Goal: Task Accomplishment & Management: Use online tool/utility

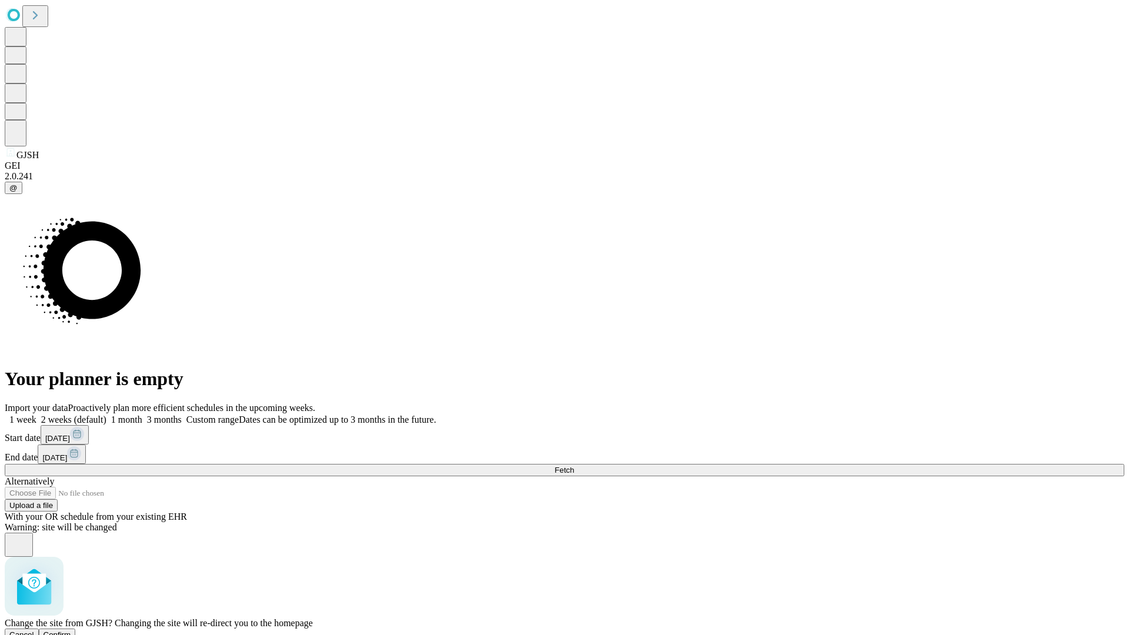
click at [71, 630] on span "Confirm" at bounding box center [58, 634] width 28 height 9
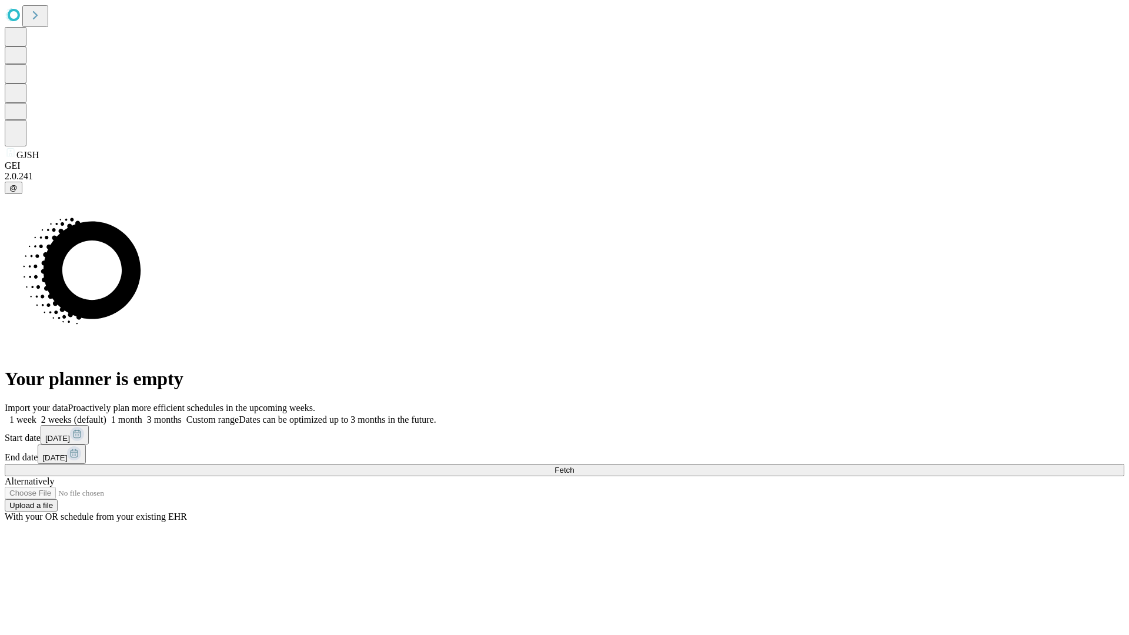
click at [142, 415] on label "1 month" at bounding box center [124, 420] width 36 height 10
click at [574, 466] on span "Fetch" at bounding box center [564, 470] width 19 height 9
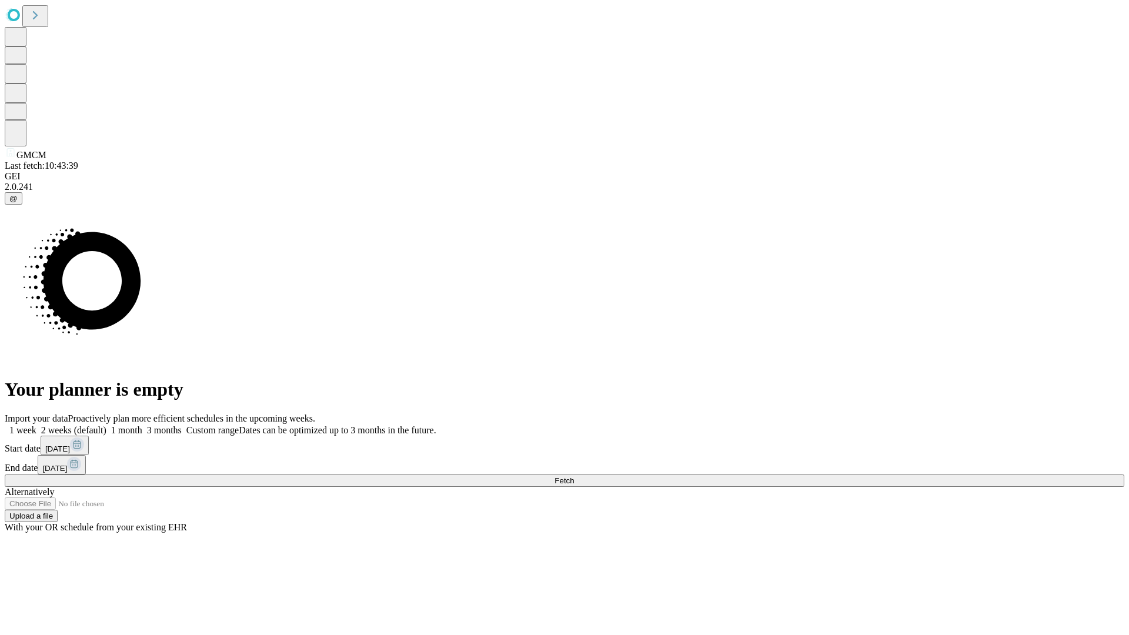
click at [142, 425] on label "1 month" at bounding box center [124, 430] width 36 height 10
click at [574, 476] on span "Fetch" at bounding box center [564, 480] width 19 height 9
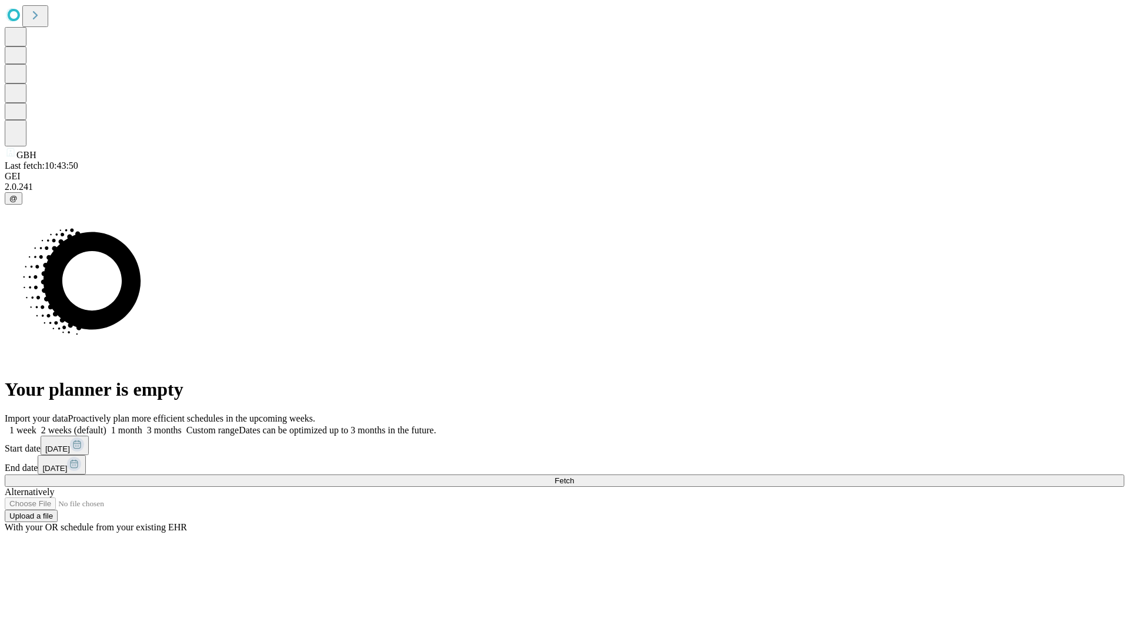
click at [142, 425] on label "1 month" at bounding box center [124, 430] width 36 height 10
click at [574, 476] on span "Fetch" at bounding box center [564, 480] width 19 height 9
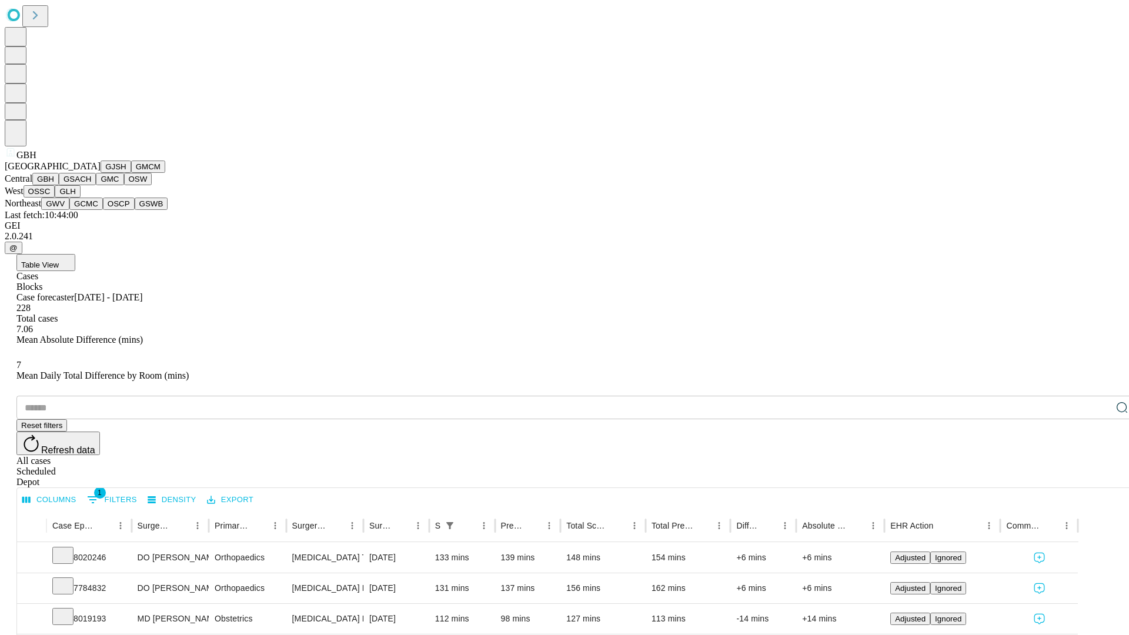
click at [91, 185] on button "GSACH" at bounding box center [77, 179] width 37 height 12
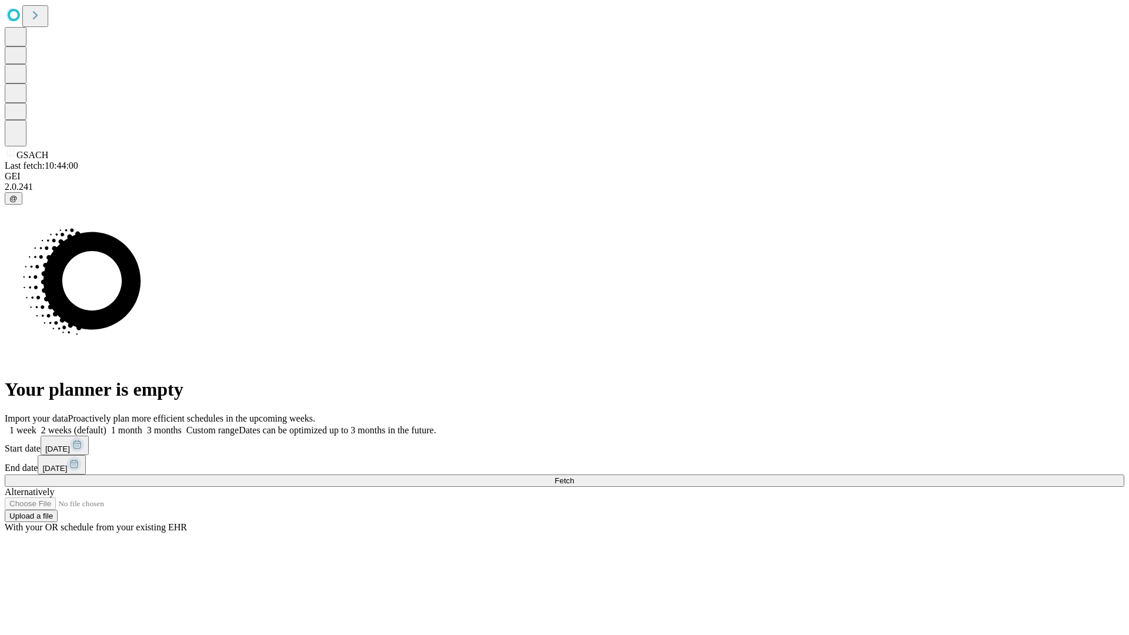
click at [142, 425] on label "1 month" at bounding box center [124, 430] width 36 height 10
click at [574, 476] on span "Fetch" at bounding box center [564, 480] width 19 height 9
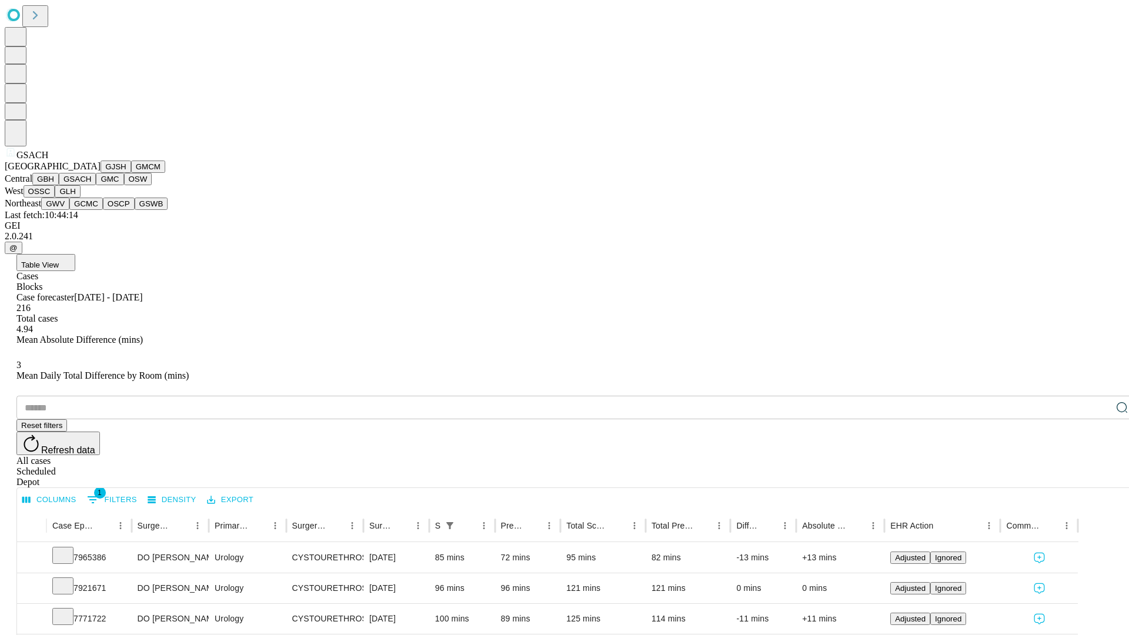
click at [96, 185] on button "GMC" at bounding box center [110, 179] width 28 height 12
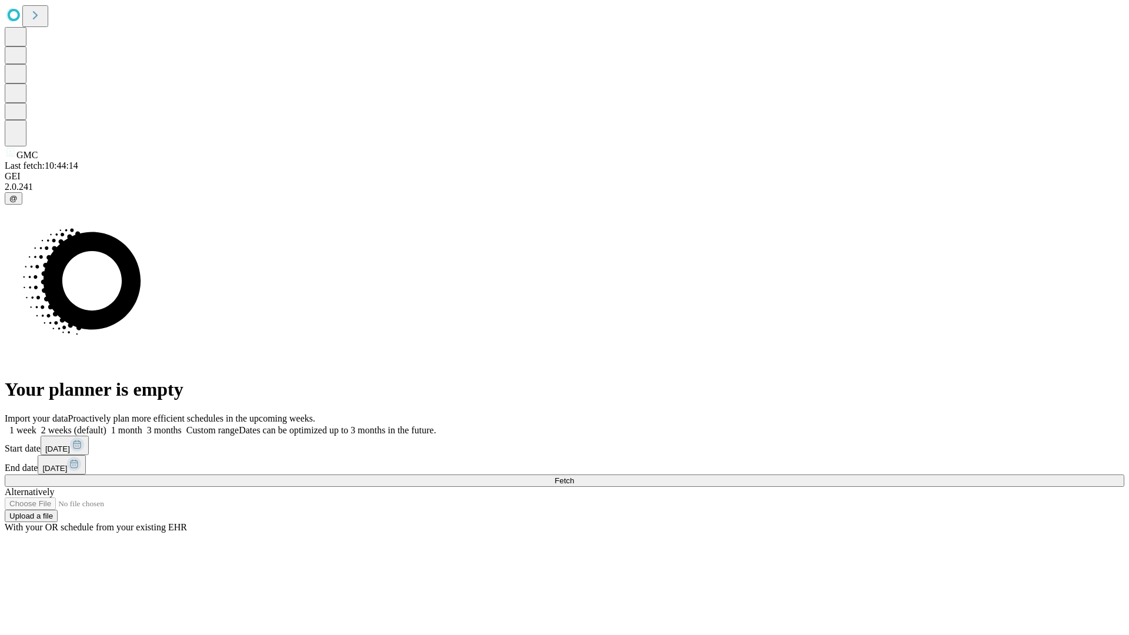
click at [142, 425] on label "1 month" at bounding box center [124, 430] width 36 height 10
click at [574, 476] on span "Fetch" at bounding box center [564, 480] width 19 height 9
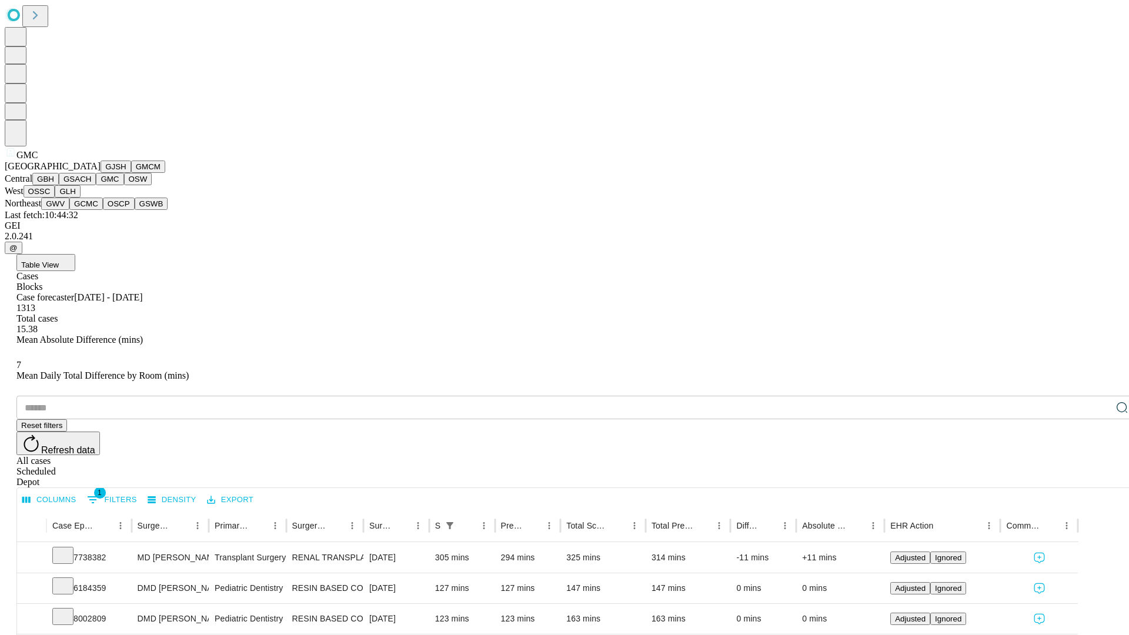
click at [124, 185] on button "OSW" at bounding box center [138, 179] width 28 height 12
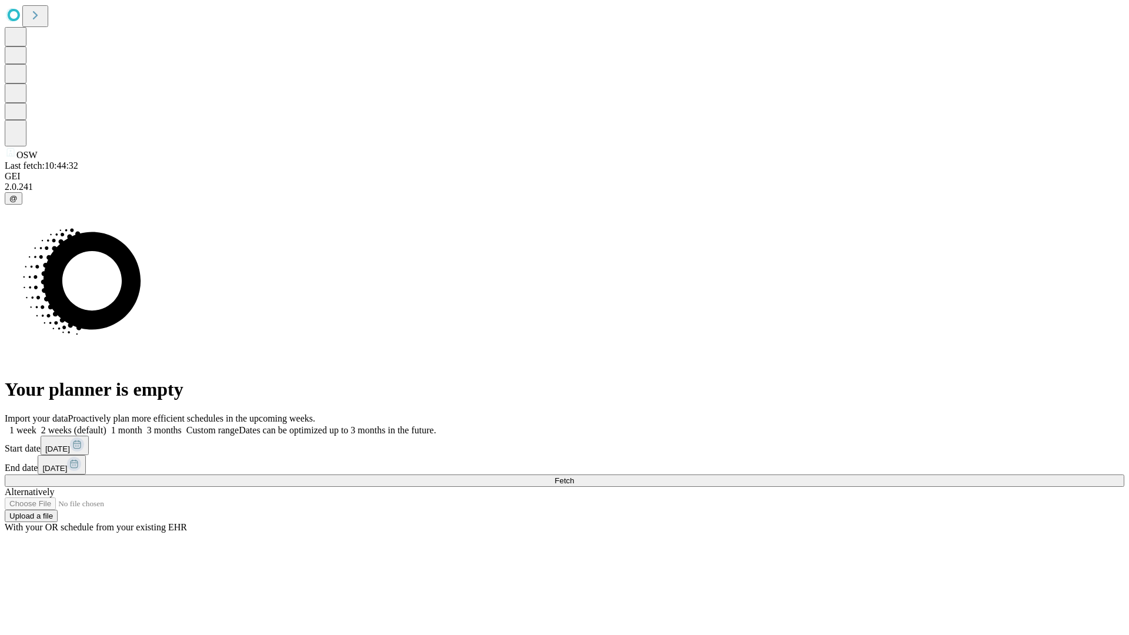
click at [142, 425] on label "1 month" at bounding box center [124, 430] width 36 height 10
click at [574, 476] on span "Fetch" at bounding box center [564, 480] width 19 height 9
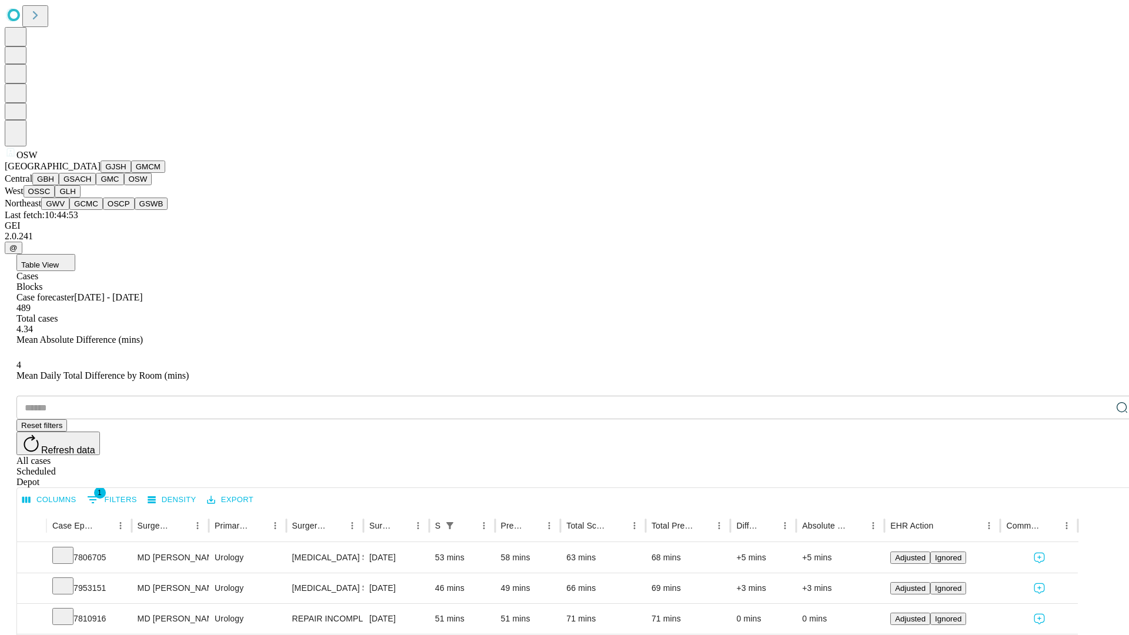
click at [55, 198] on button "OSSC" at bounding box center [40, 191] width 32 height 12
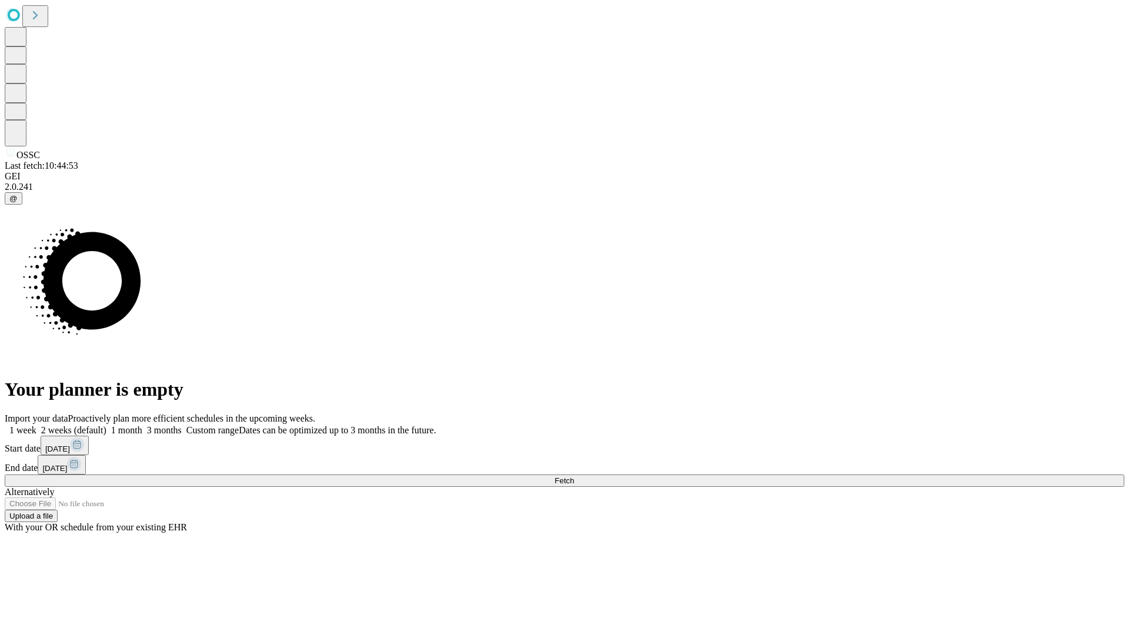
click at [142, 425] on label "1 month" at bounding box center [124, 430] width 36 height 10
click at [574, 476] on span "Fetch" at bounding box center [564, 480] width 19 height 9
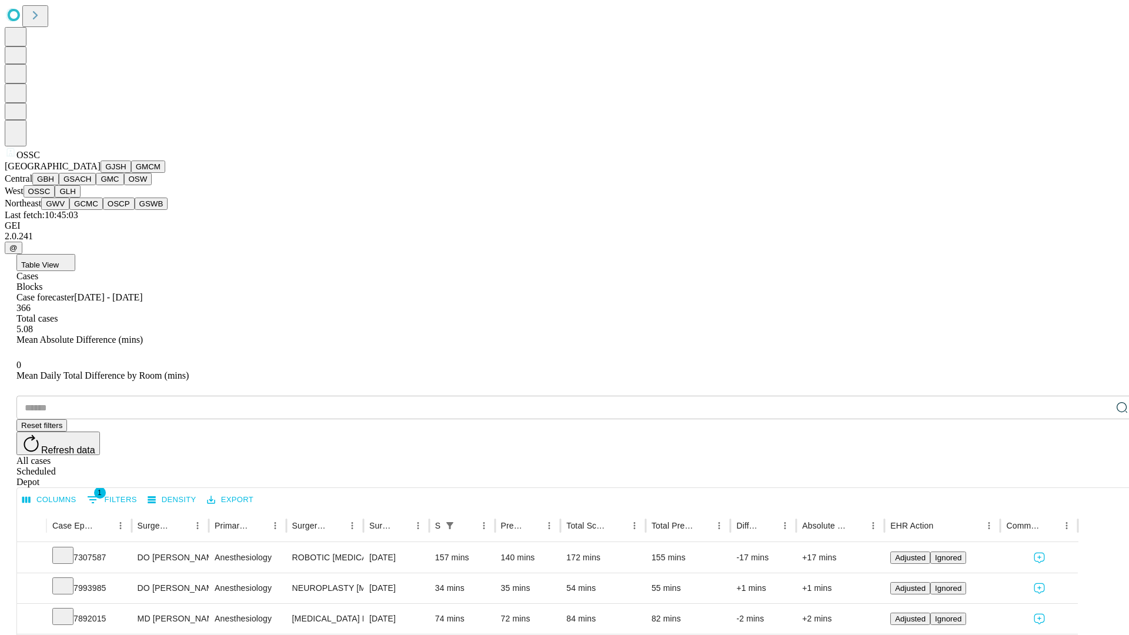
click at [80, 198] on button "GLH" at bounding box center [67, 191] width 25 height 12
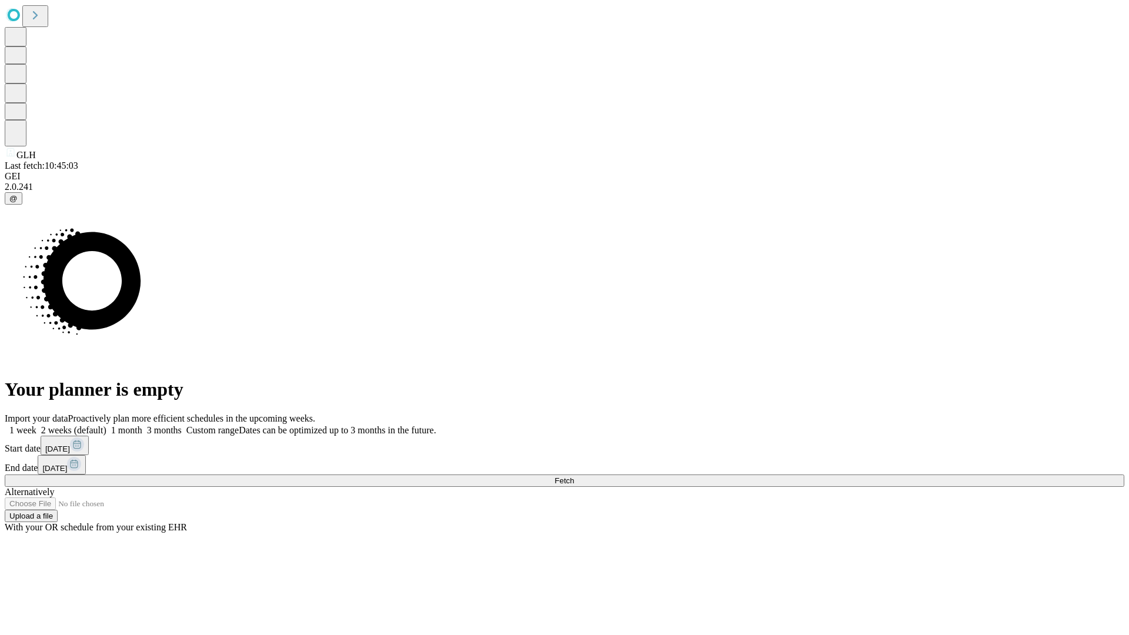
click at [142, 425] on label "1 month" at bounding box center [124, 430] width 36 height 10
click at [574, 476] on span "Fetch" at bounding box center [564, 480] width 19 height 9
click at [142, 425] on label "1 month" at bounding box center [124, 430] width 36 height 10
click at [574, 476] on span "Fetch" at bounding box center [564, 480] width 19 height 9
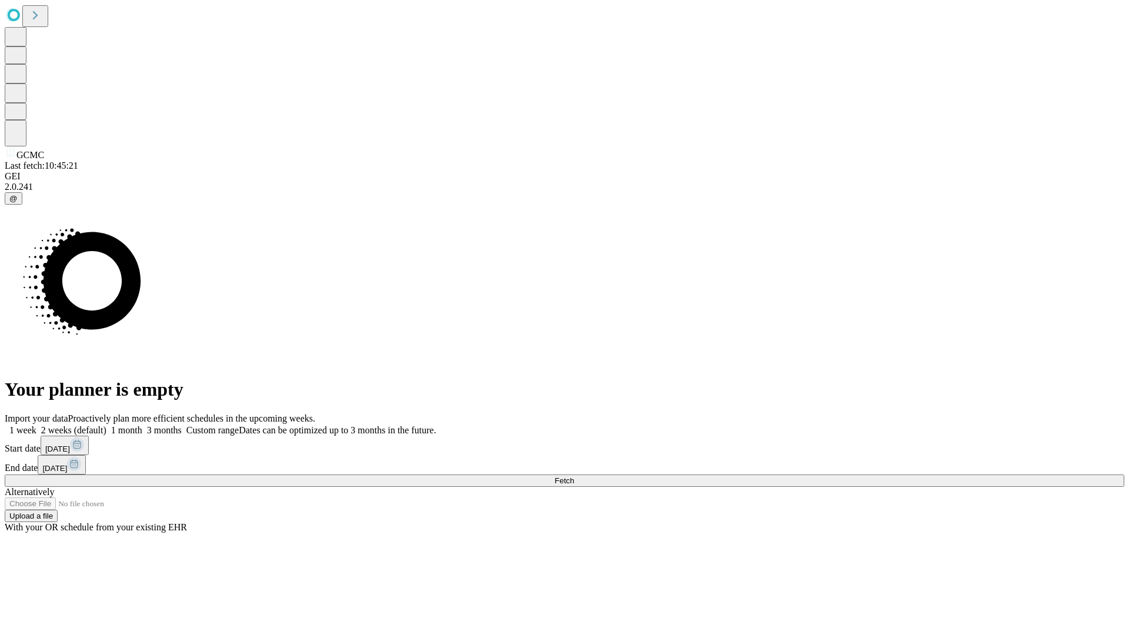
click at [574, 476] on span "Fetch" at bounding box center [564, 480] width 19 height 9
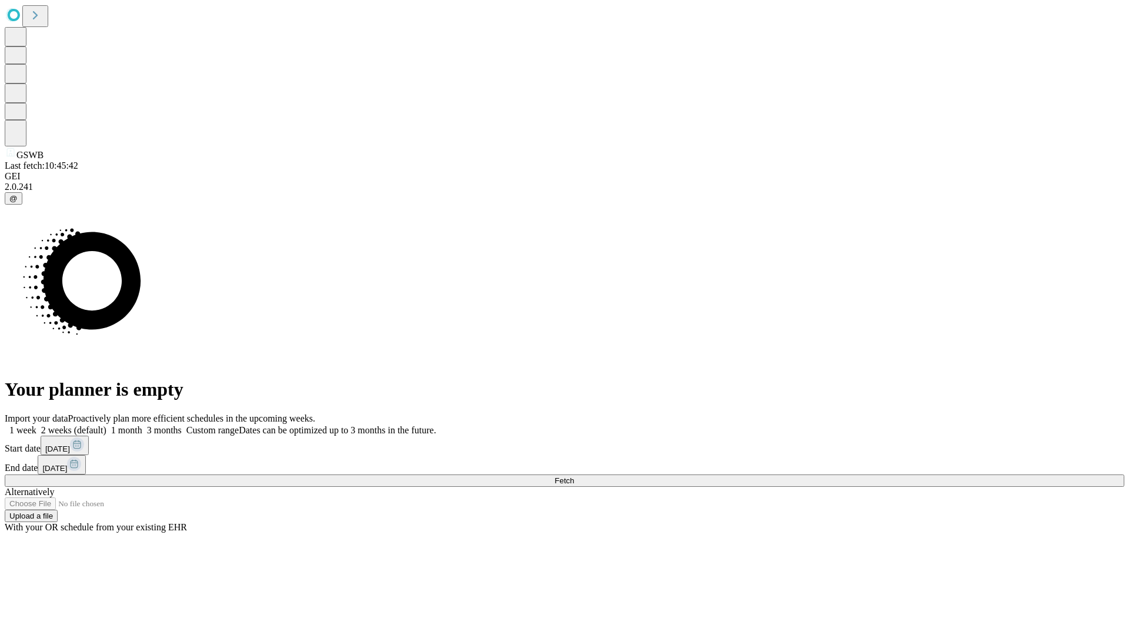
click at [142, 425] on label "1 month" at bounding box center [124, 430] width 36 height 10
click at [574, 476] on span "Fetch" at bounding box center [564, 480] width 19 height 9
